Goal: Task Accomplishment & Management: Manage account settings

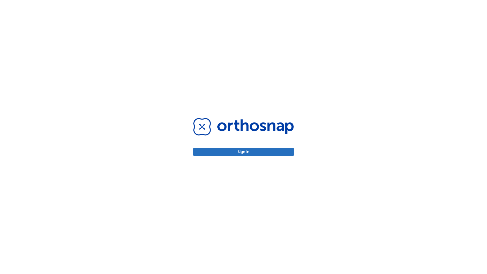
click at [244, 152] on button "Sign in" at bounding box center [243, 152] width 100 height 8
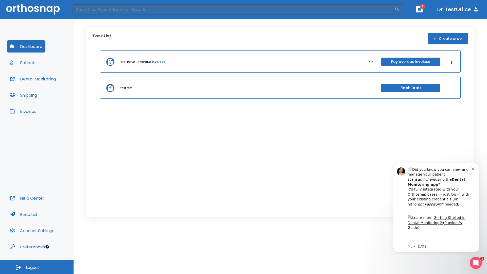
click at [37, 267] on span "Logout" at bounding box center [32, 268] width 13 height 6
